Goal: Transaction & Acquisition: Purchase product/service

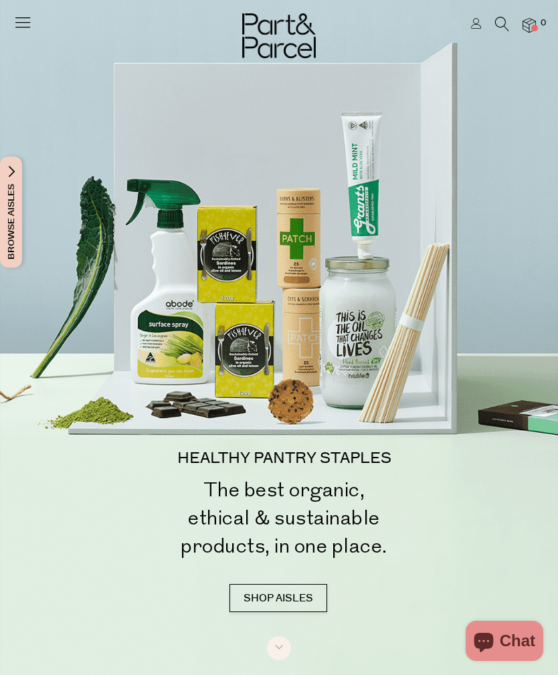
click at [25, 23] on icon at bounding box center [22, 22] width 19 height 19
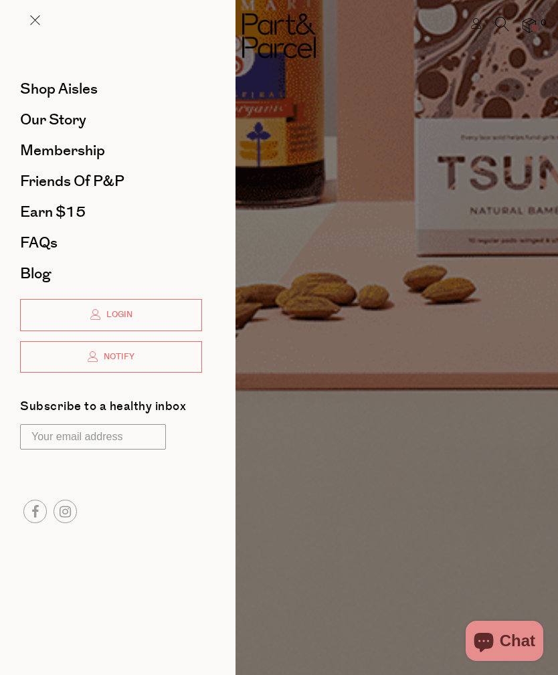
click at [129, 315] on span "Login" at bounding box center [117, 314] width 29 height 11
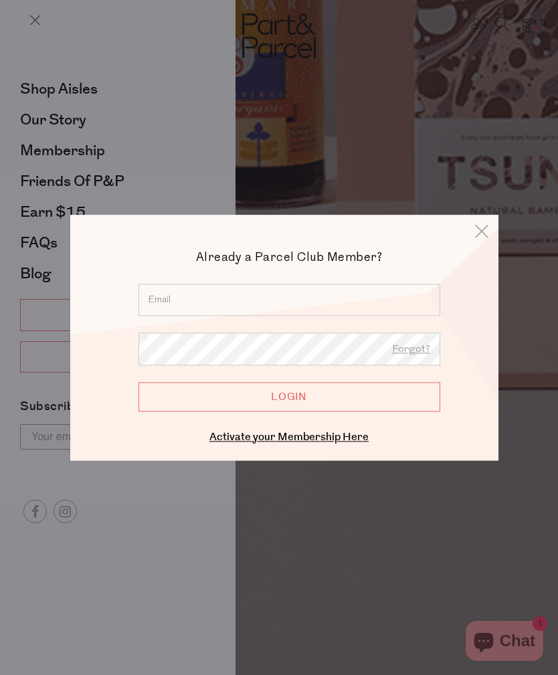
click at [188, 288] on input "email" at bounding box center [290, 300] width 302 height 32
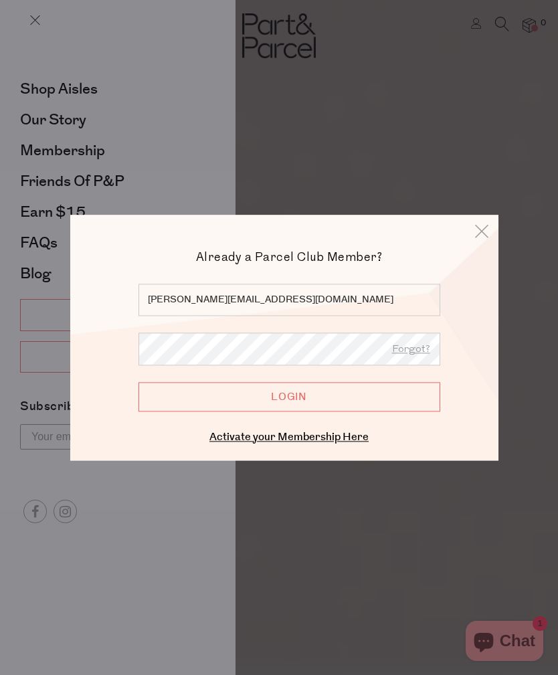
type input "elainebellew@aol.com"
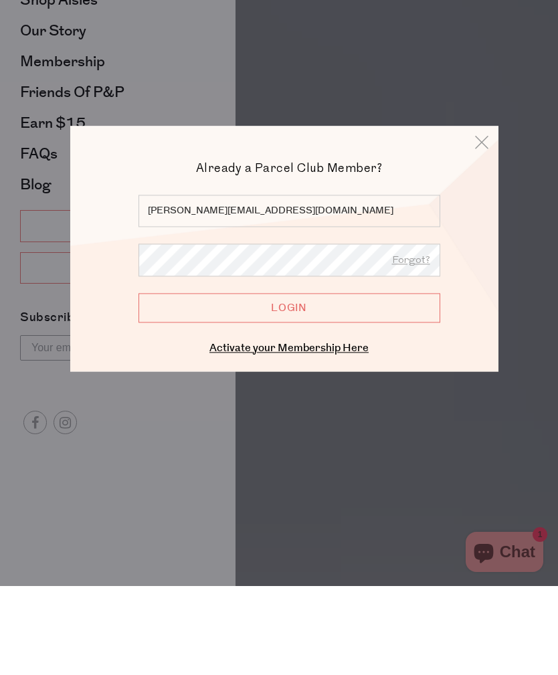
click at [311, 382] on input "Login" at bounding box center [290, 396] width 302 height 29
click at [315, 382] on input "Login" at bounding box center [290, 396] width 302 height 29
click at [424, 341] on link "Forgot?" at bounding box center [411, 349] width 38 height 17
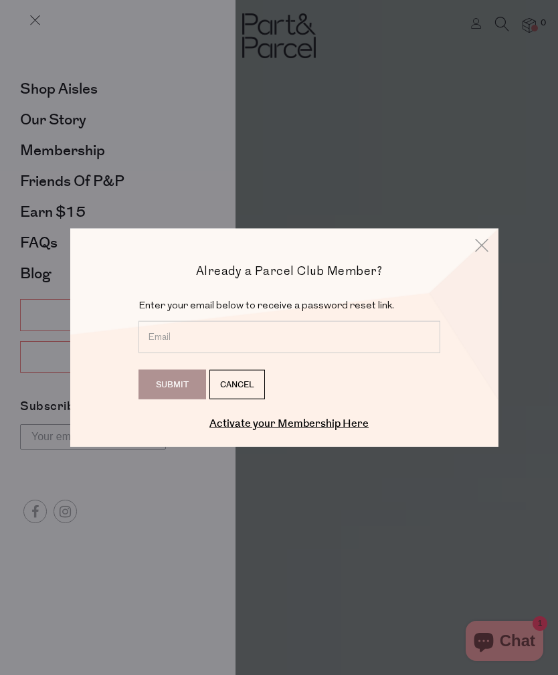
click at [221, 337] on input "email" at bounding box center [290, 337] width 302 height 32
type input "elainebellew@aol.com"
click at [179, 385] on input "Submit" at bounding box center [173, 384] width 68 height 29
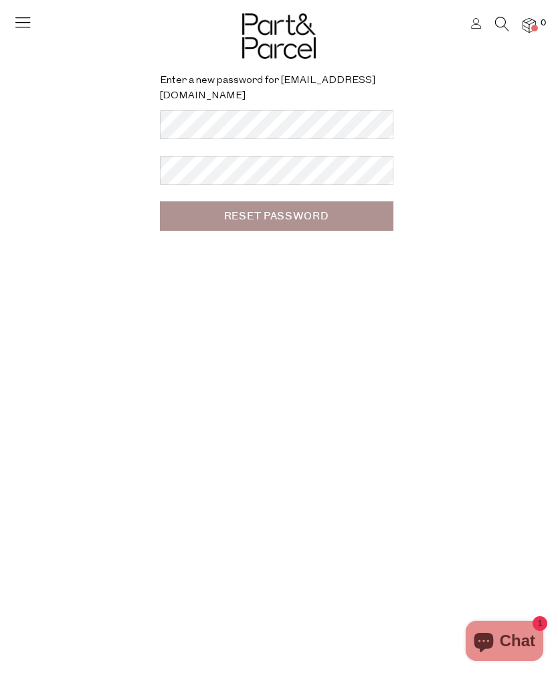
click at [273, 210] on input "Reset Password" at bounding box center [277, 215] width 234 height 29
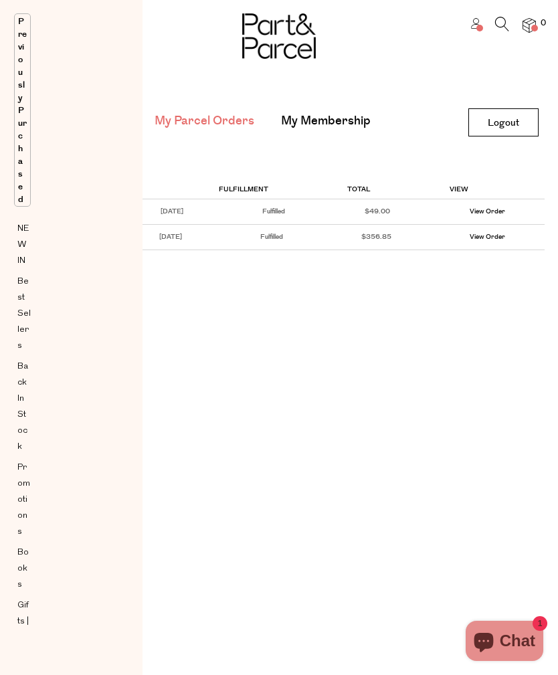
click at [530, 33] on img at bounding box center [529, 25] width 13 height 15
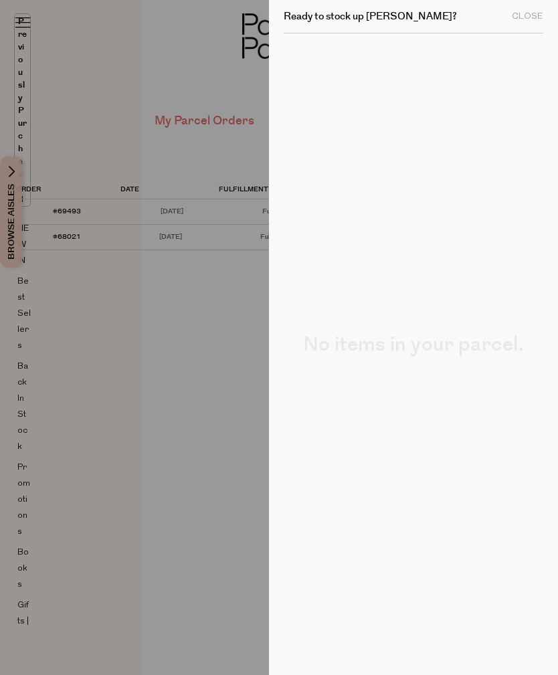
click at [367, 21] on h2 "Ready to stock up Elaine?" at bounding box center [370, 16] width 173 height 10
click at [515, 19] on div "Close" at bounding box center [527, 16] width 31 height 9
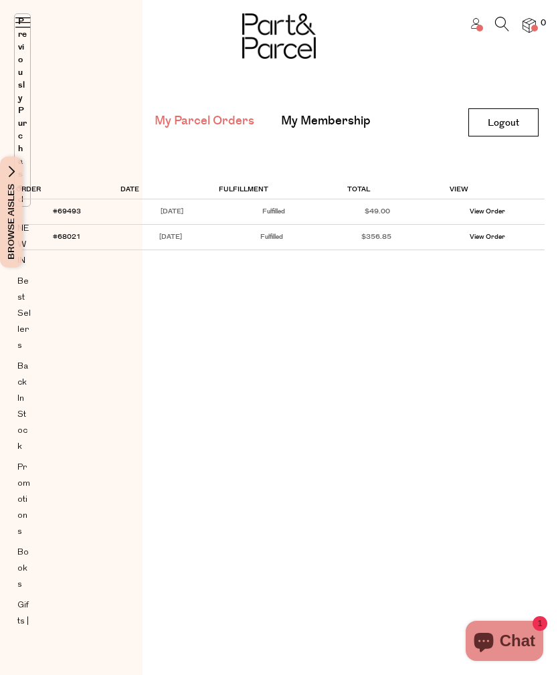
click at [531, 22] on img at bounding box center [529, 25] width 13 height 15
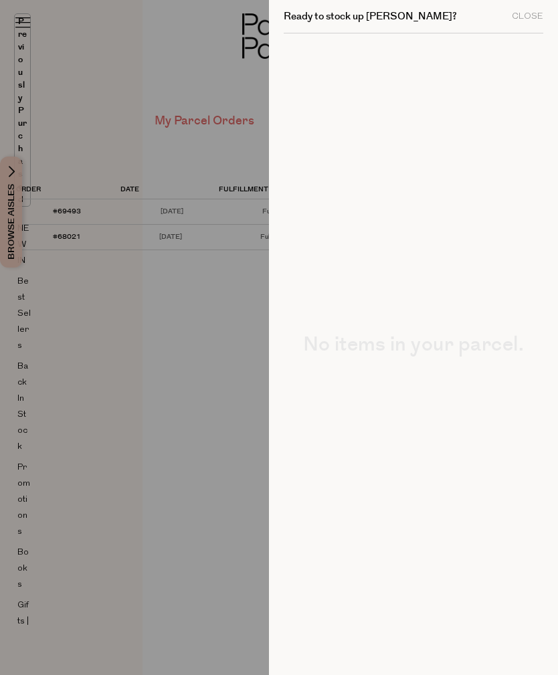
click at [538, 19] on div "Close" at bounding box center [527, 16] width 31 height 9
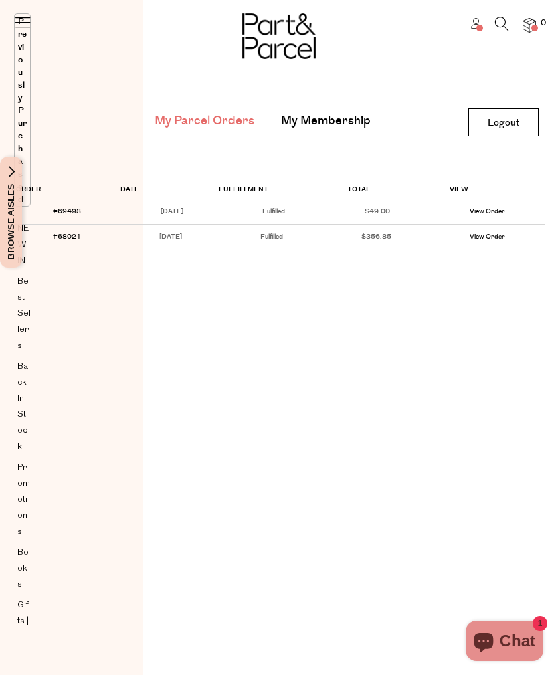
click at [30, 23] on icon at bounding box center [22, 22] width 19 height 19
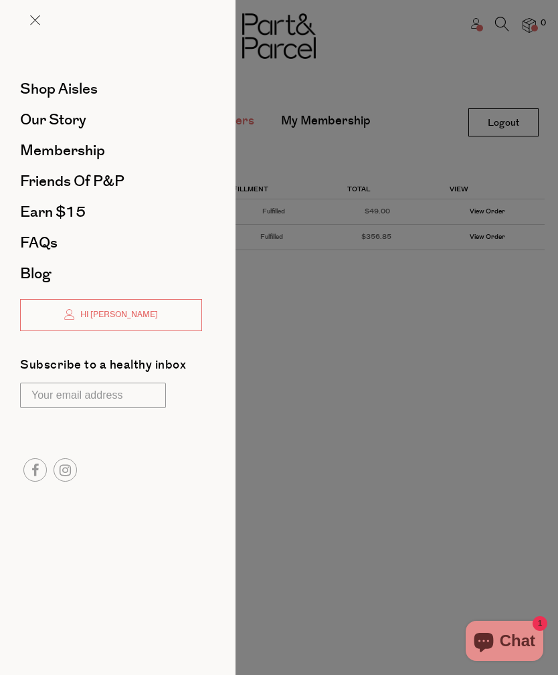
click at [83, 92] on span "Shop Aisles" at bounding box center [59, 88] width 78 height 21
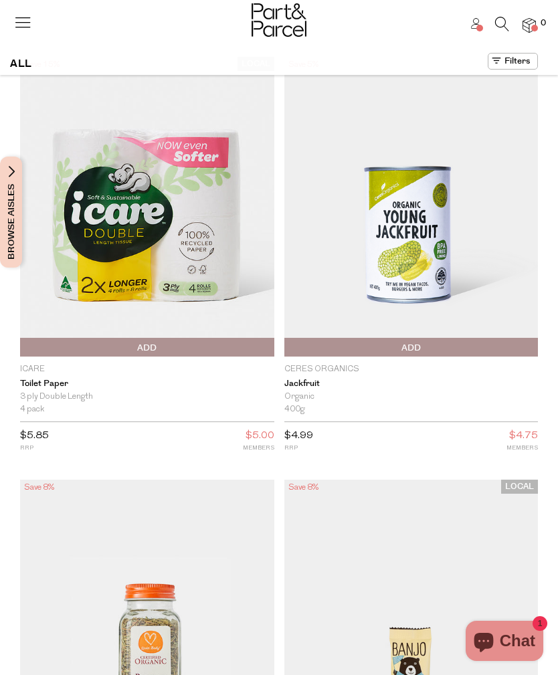
click at [11, 167] on span "Browse Aisles" at bounding box center [11, 212] width 15 height 111
click at [17, 173] on span "Browse Aisles" at bounding box center [11, 212] width 15 height 111
click at [19, 173] on button "Browse Aisles" at bounding box center [11, 212] width 22 height 111
click at [25, 178] on img at bounding box center [147, 207] width 254 height 300
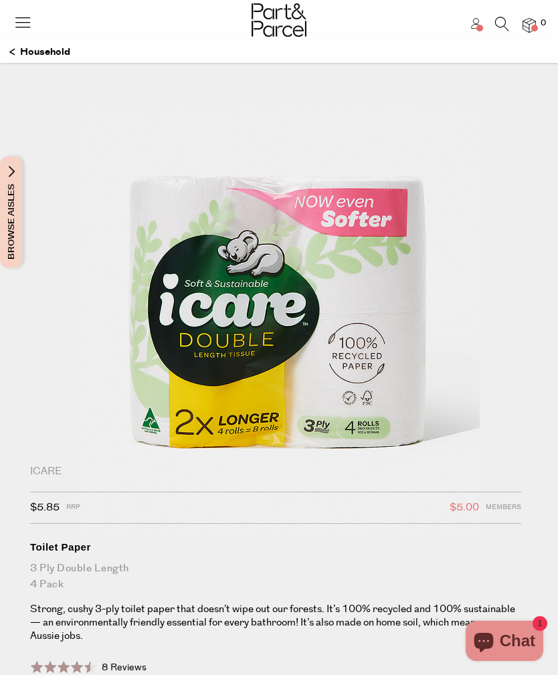
click at [13, 178] on span "Browse Aisles" at bounding box center [11, 212] width 15 height 111
click at [17, 173] on span "Browse Aisles" at bounding box center [11, 212] width 15 height 111
click at [26, 45] on header "Hi [PERSON_NAME] 0" at bounding box center [279, 24] width 558 height 48
click at [28, 54] on p "Household" at bounding box center [39, 52] width 61 height 23
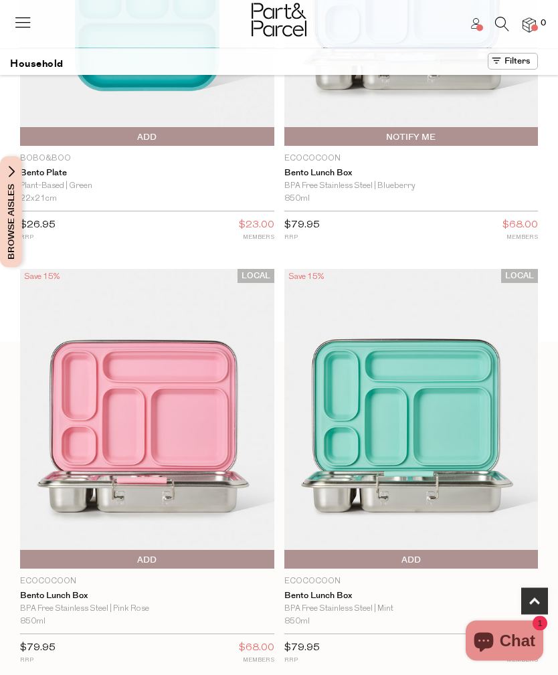
scroll to position [634, 0]
click at [8, 169] on span "Browse Aisles" at bounding box center [11, 212] width 15 height 111
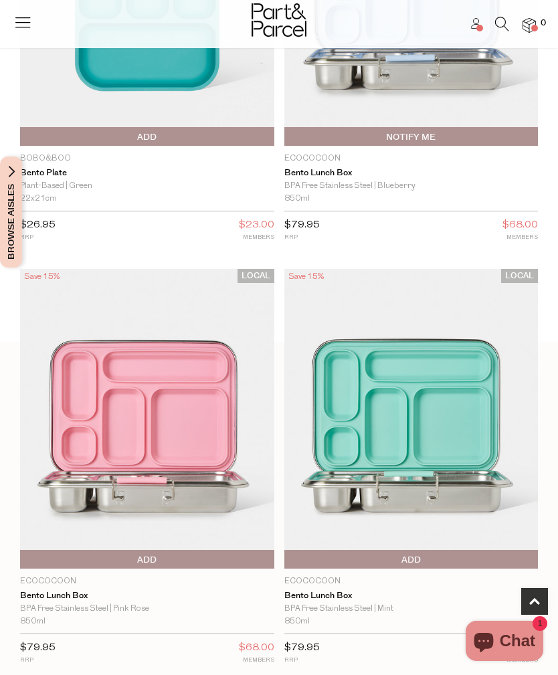
click at [8, 173] on span "Browse Aisles" at bounding box center [11, 212] width 15 height 111
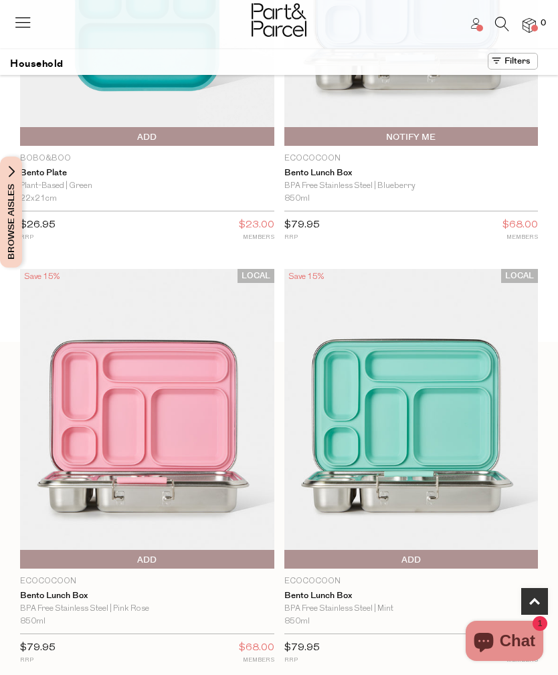
click at [2, 175] on button "Browse Aisles" at bounding box center [11, 212] width 22 height 111
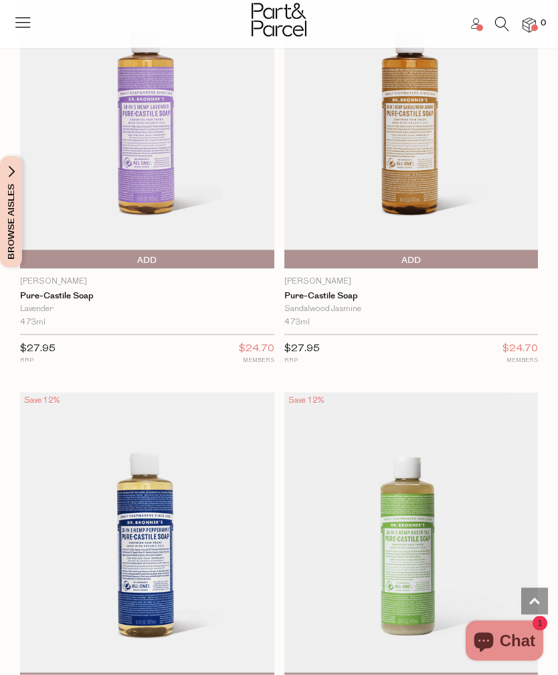
scroll to position [3184, 0]
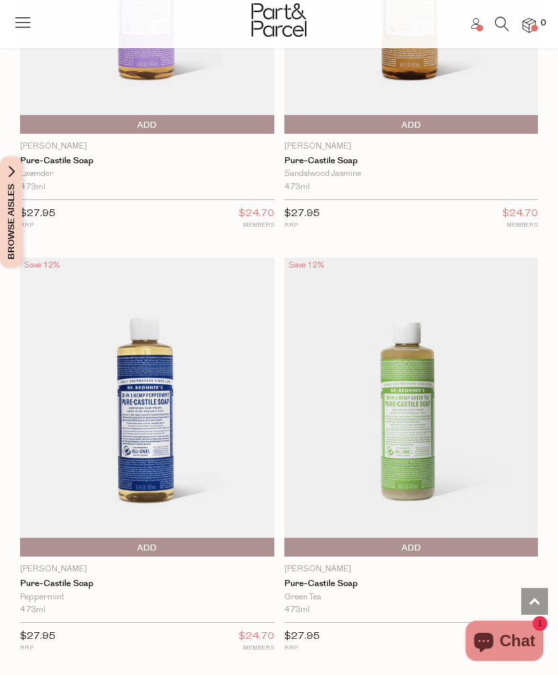
click at [4, 169] on span "Browse Aisles" at bounding box center [11, 212] width 15 height 111
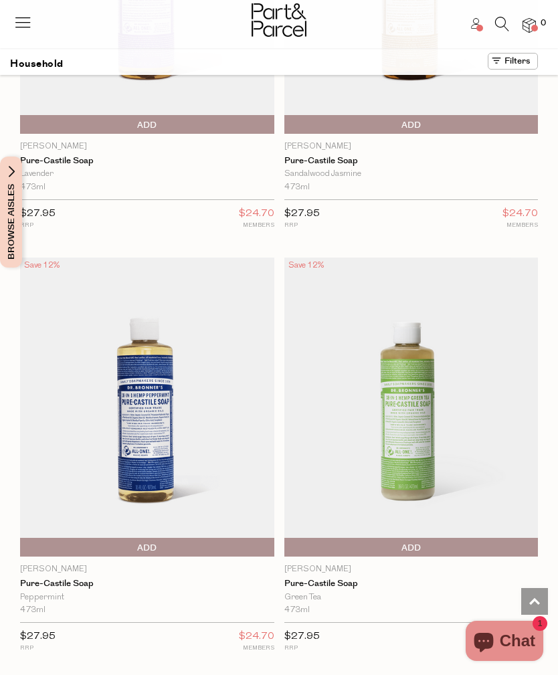
click at [5, 174] on span "Browse Aisles" at bounding box center [11, 212] width 15 height 111
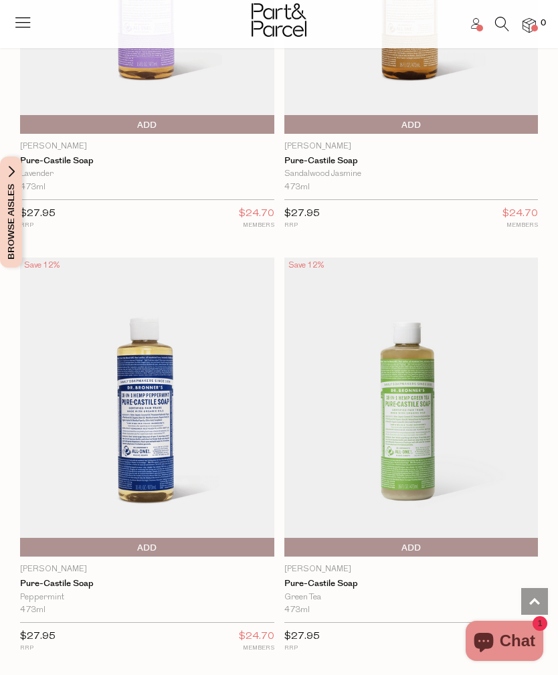
click at [23, 17] on icon at bounding box center [22, 22] width 19 height 19
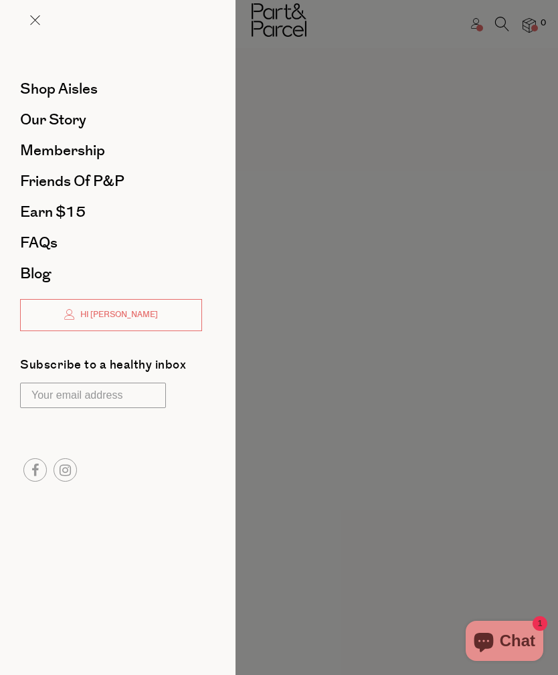
click at [84, 98] on span "Shop Aisles" at bounding box center [59, 88] width 78 height 21
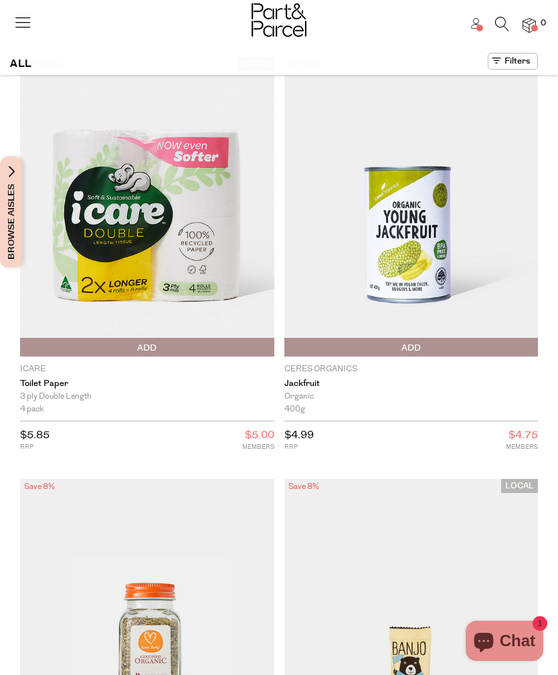
click at [11, 169] on span "Browse Aisles" at bounding box center [11, 212] width 15 height 111
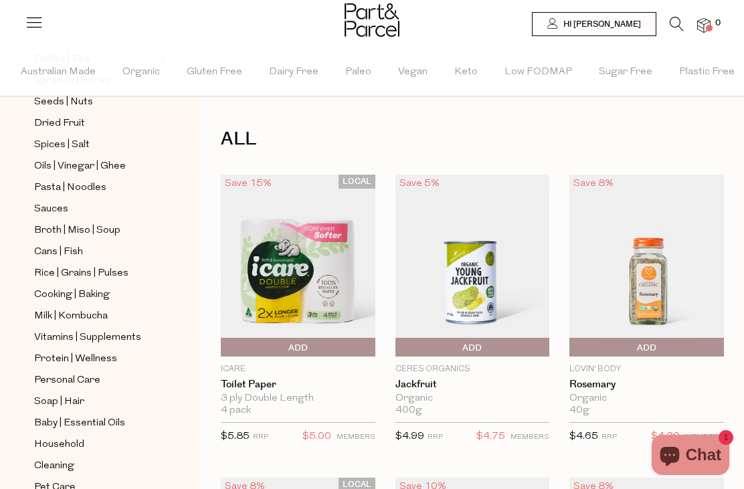
scroll to position [399, 0]
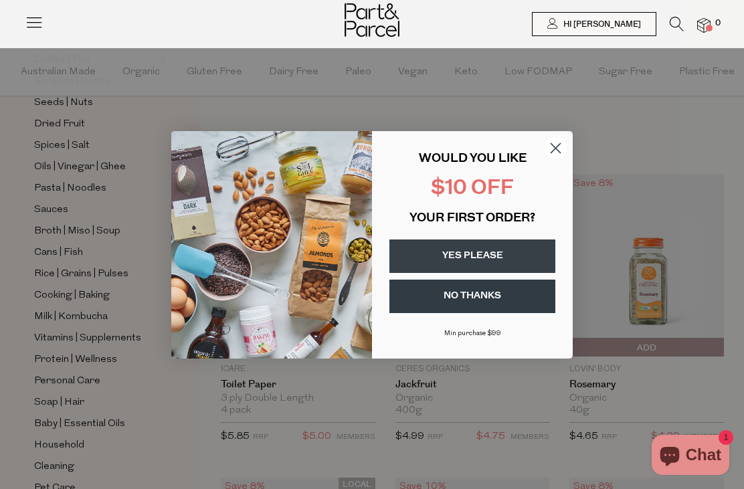
click at [558, 138] on div "Close dialog WOULD YOU LIKE $10 OFF YOUR FIRST ORDER? YES PLEASE NO THANKS [PER…" at bounding box center [372, 245] width 428 height 254
click at [558, 146] on circle "Close dialog" at bounding box center [556, 148] width 22 height 22
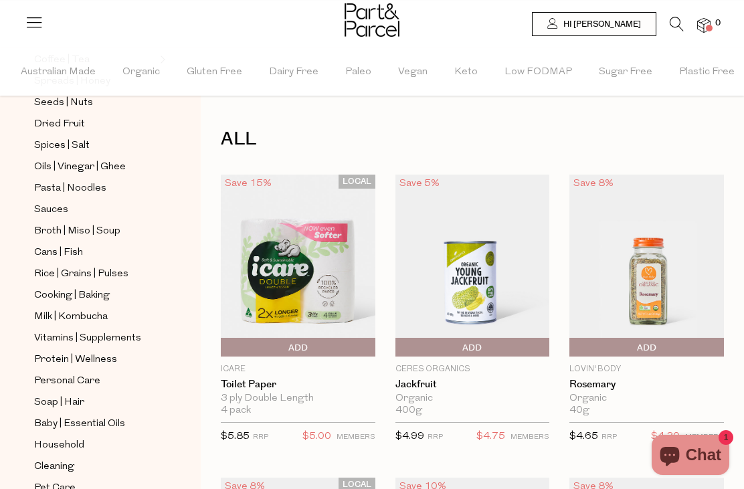
click at [98, 374] on span "Personal Care" at bounding box center [67, 382] width 66 height 16
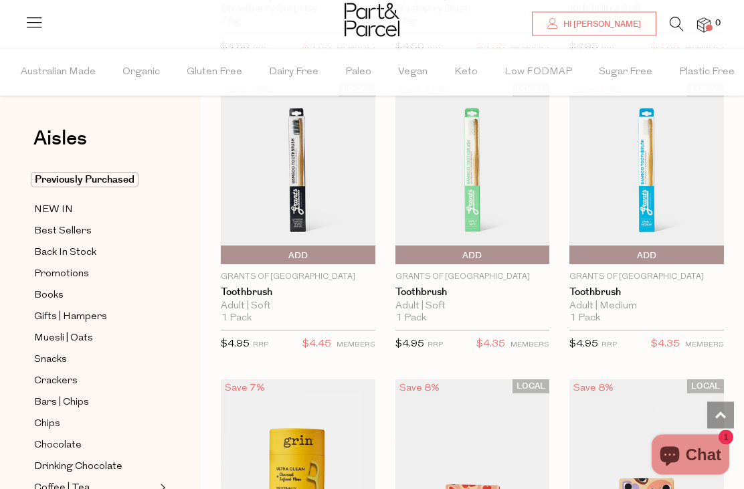
scroll to position [3066, 0]
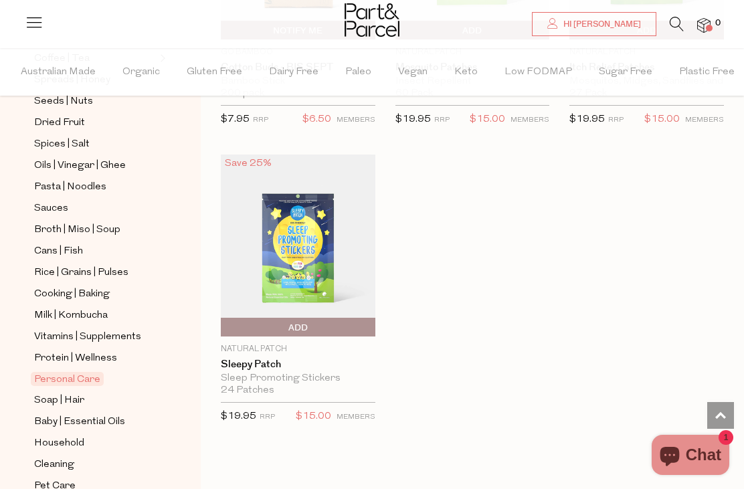
scroll to position [429, 0]
click at [118, 415] on span "Baby | Essential Oils" at bounding box center [79, 423] width 91 height 16
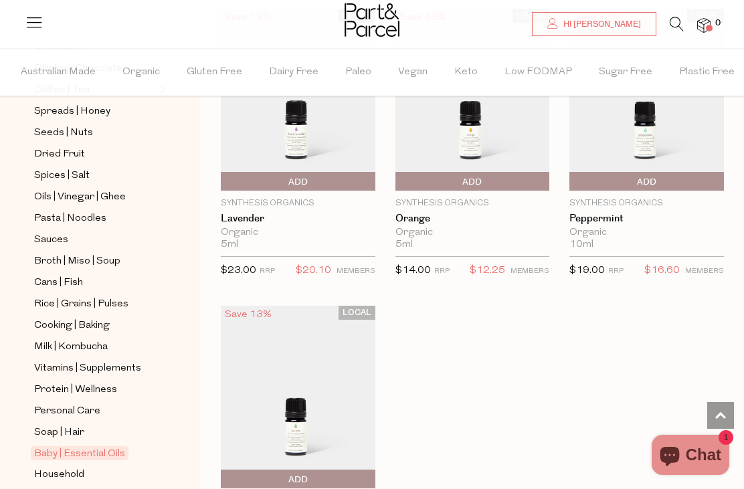
scroll to position [388, 0]
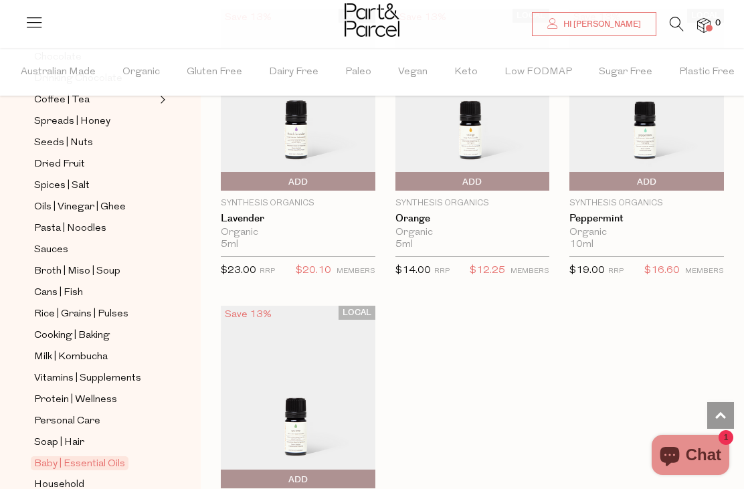
click at [112, 413] on link "Personal Care" at bounding box center [95, 421] width 122 height 17
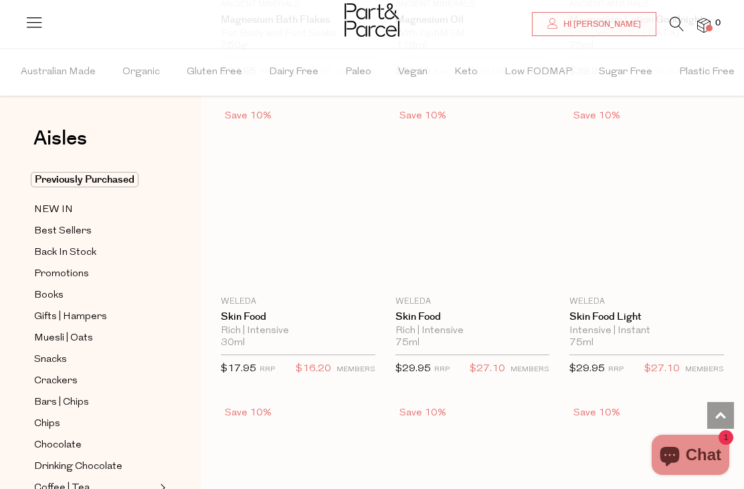
scroll to position [33, 0]
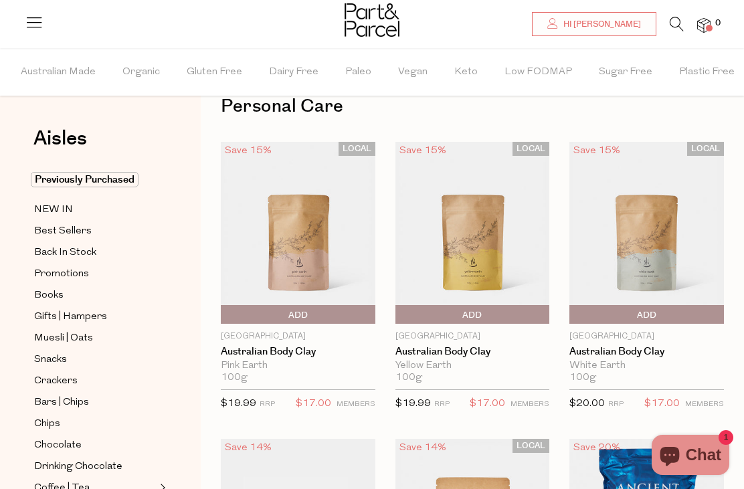
click at [558, 23] on icon at bounding box center [677, 24] width 14 height 15
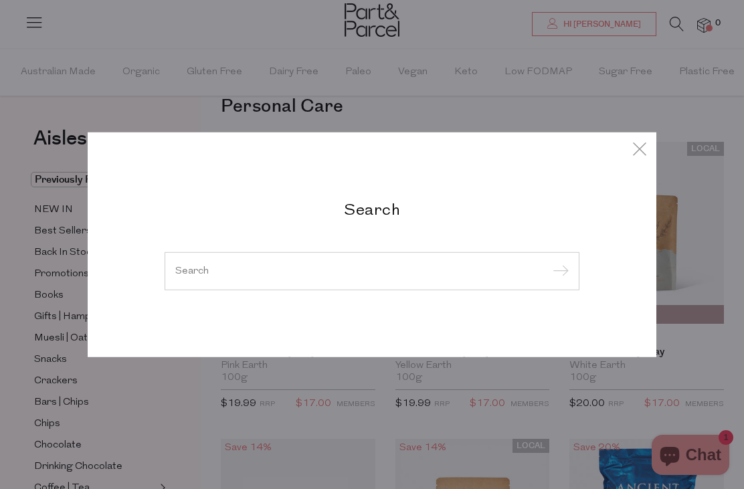
click at [258, 274] on input "search" at bounding box center [372, 271] width 394 height 10
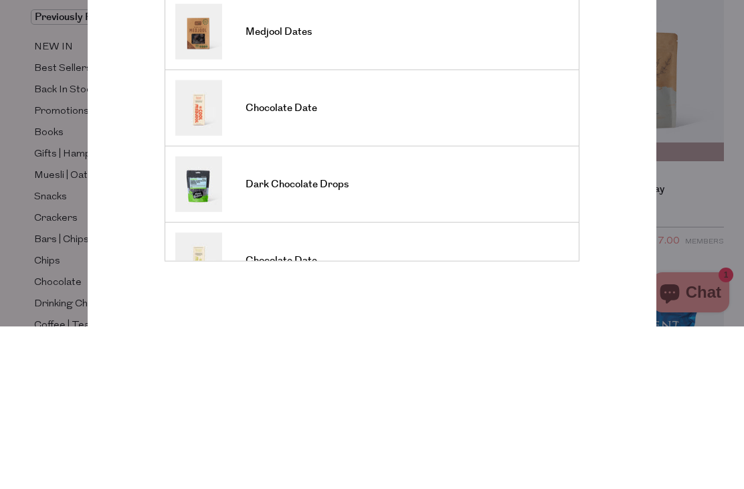
type input "Sons And daughters"
click at [558, 128] on input "submit" at bounding box center [559, 138] width 20 height 20
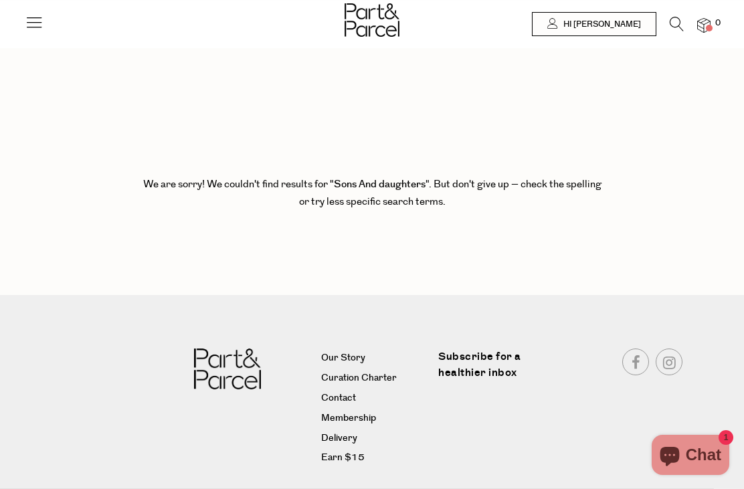
click at [670, 27] on icon at bounding box center [677, 24] width 14 height 15
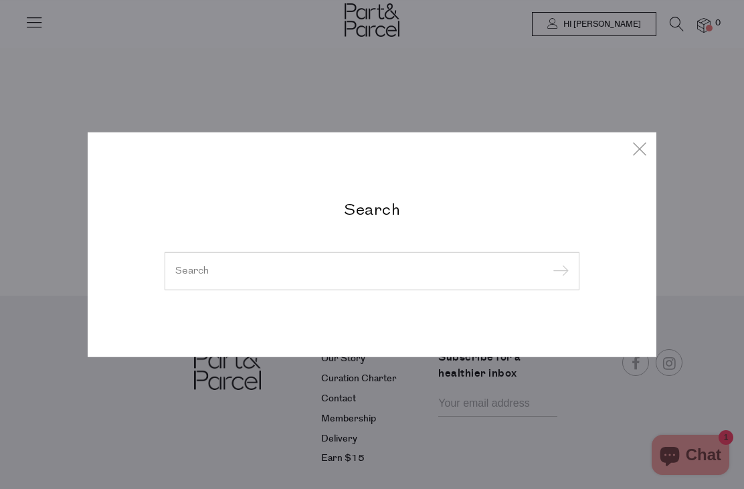
click at [648, 143] on icon at bounding box center [640, 148] width 20 height 19
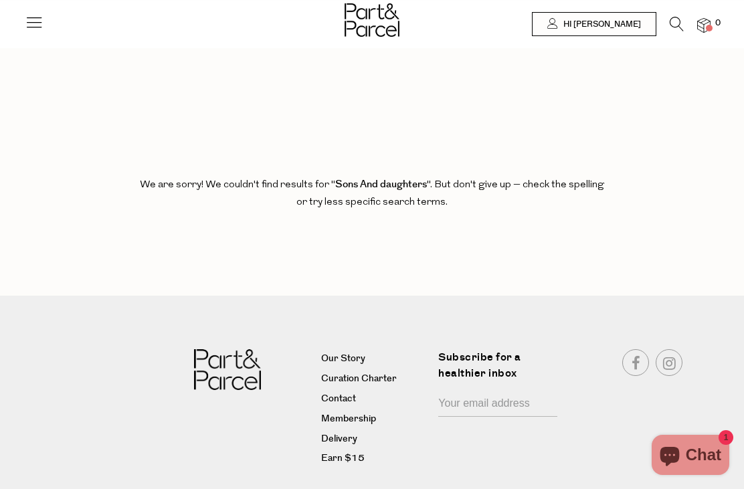
click at [682, 18] on icon at bounding box center [677, 24] width 14 height 15
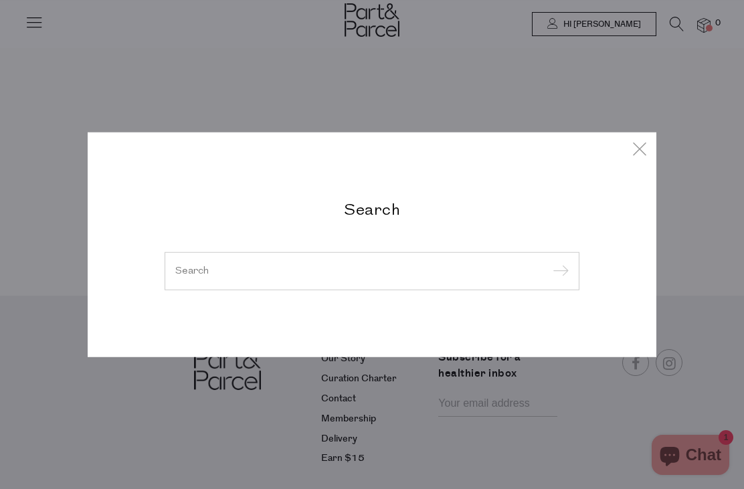
click at [236, 270] on input "search" at bounding box center [372, 271] width 394 height 10
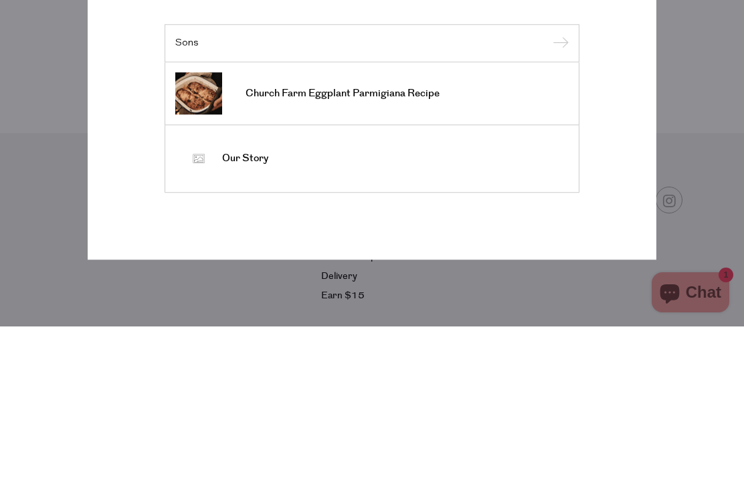
type input "Sons"
click at [558, 197] on input "submit" at bounding box center [559, 207] width 20 height 20
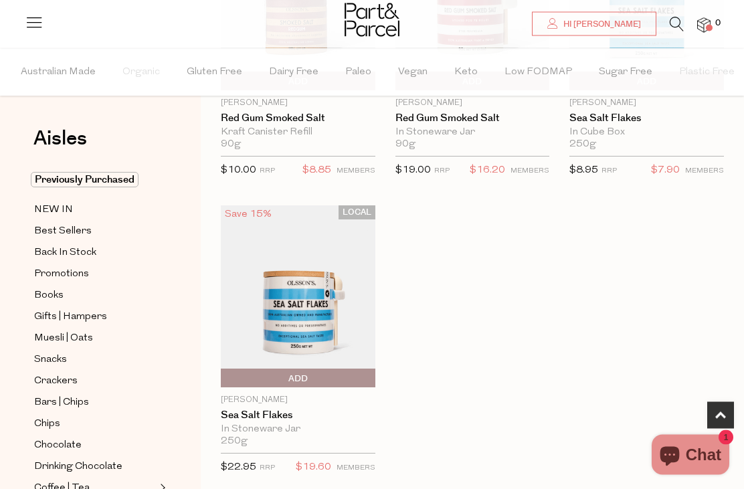
scroll to position [241, 0]
click at [68, 336] on span "Muesli | Oats" at bounding box center [63, 339] width 59 height 16
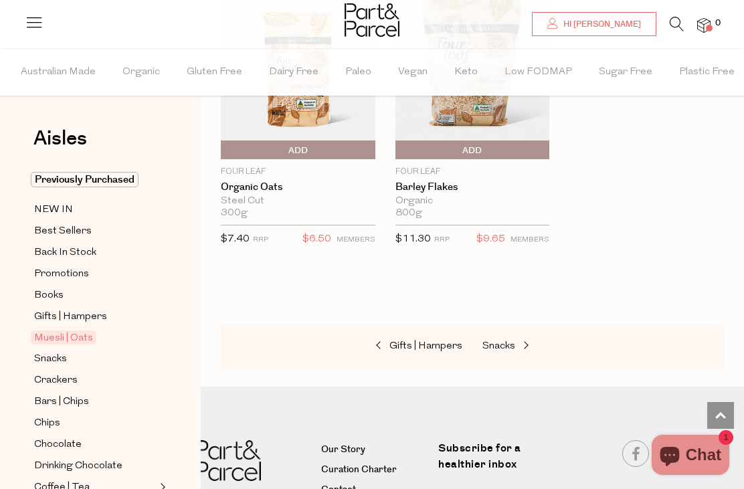
scroll to position [4998, 0]
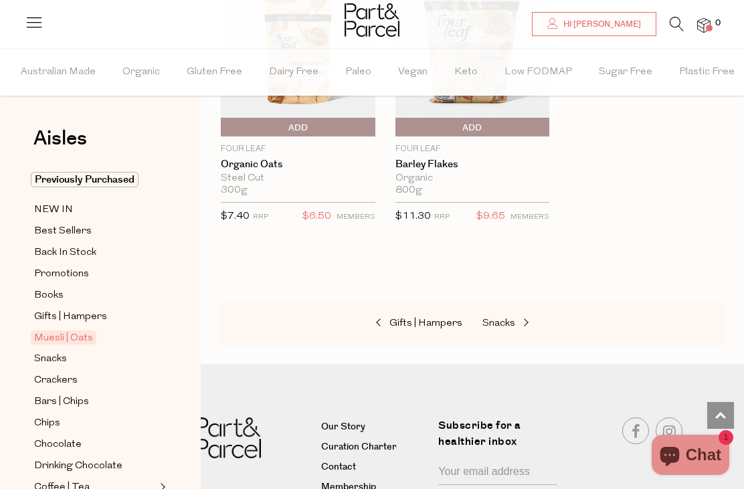
click at [617, 79] on span "Sugar Free" at bounding box center [626, 72] width 54 height 47
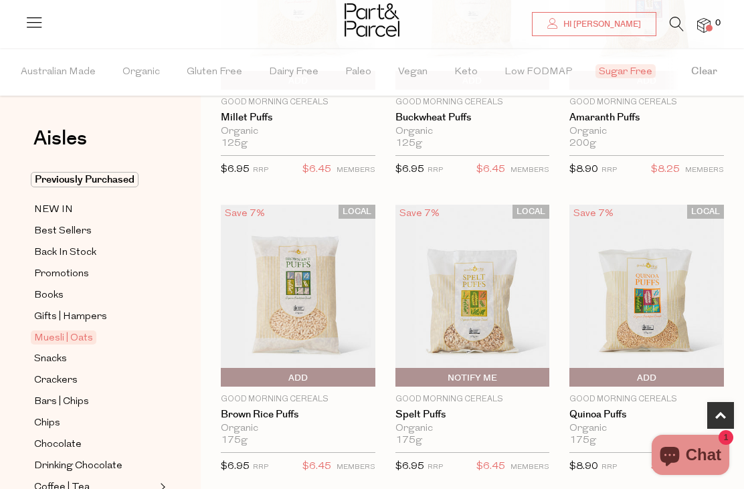
scroll to position [269, 0]
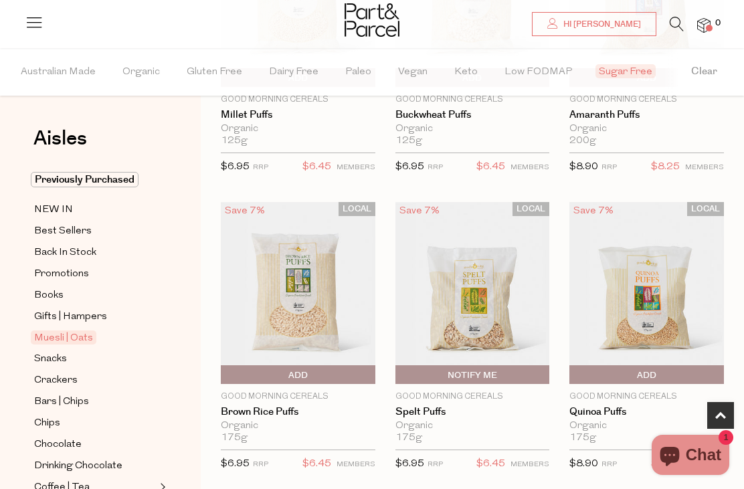
click at [87, 251] on span "Back In Stock" at bounding box center [65, 253] width 62 height 16
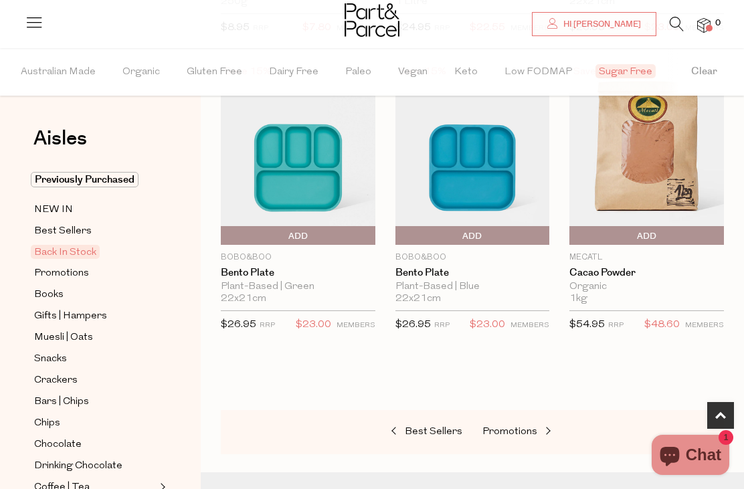
scroll to position [706, 0]
click at [91, 318] on span "Gifts | Hampers" at bounding box center [70, 317] width 73 height 16
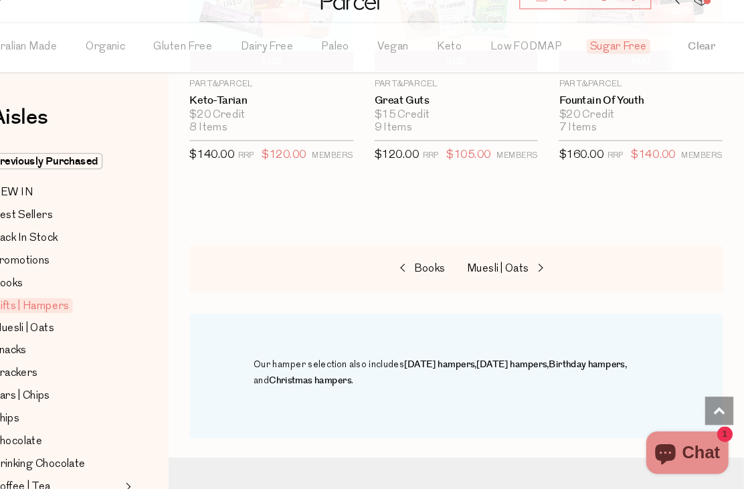
scroll to position [870, 0]
